Goal: Navigation & Orientation: Find specific page/section

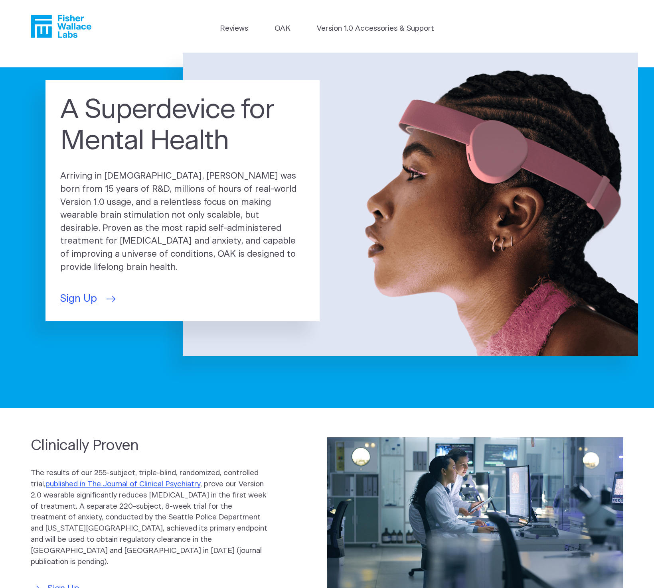
click at [85, 293] on span "Sign Up" at bounding box center [78, 299] width 37 height 15
click at [70, 26] on icon "Fisher Wallace" at bounding box center [64, 26] width 55 height 23
